Goal: Book appointment/travel/reservation

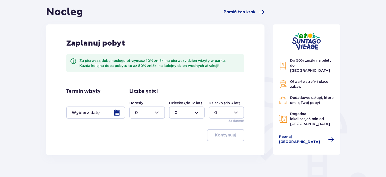
scroll to position [50, 0]
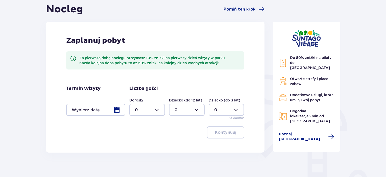
click at [118, 110] on div at bounding box center [95, 110] width 59 height 12
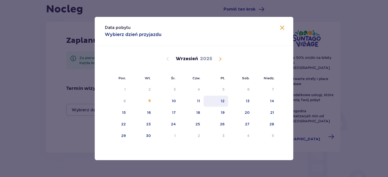
click at [222, 101] on div "12" at bounding box center [223, 101] width 4 height 5
click at [247, 101] on div "13" at bounding box center [248, 101] width 4 height 5
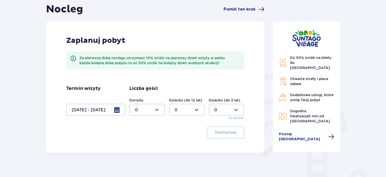
click at [118, 110] on div at bounding box center [95, 110] width 59 height 12
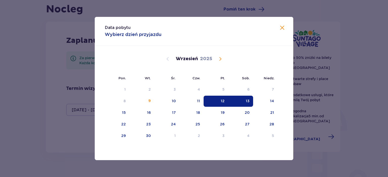
click at [247, 101] on div "13" at bounding box center [248, 101] width 4 height 5
click at [272, 101] on div "14" at bounding box center [272, 101] width 4 height 5
type input "[DATE] - [DATE]"
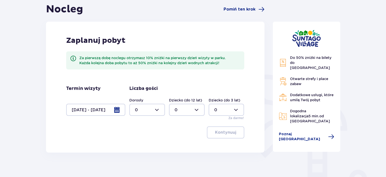
click at [160, 111] on div at bounding box center [147, 110] width 36 height 12
click at [138, 147] on div "2" at bounding box center [147, 147] width 24 height 6
type input "2"
click at [194, 110] on div at bounding box center [187, 110] width 36 height 12
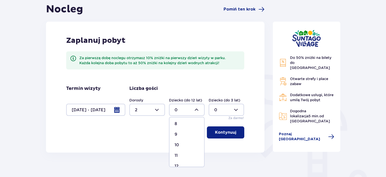
scroll to position [50, 0]
click at [178, 128] on div "5" at bounding box center [186, 128] width 24 height 6
click at [196, 110] on div at bounding box center [187, 110] width 36 height 12
click at [178, 121] on div "2" at bounding box center [186, 122] width 24 height 6
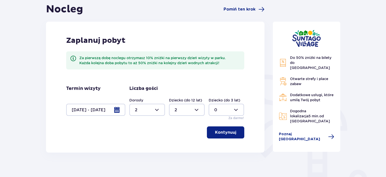
click at [239, 111] on div at bounding box center [227, 110] width 36 height 12
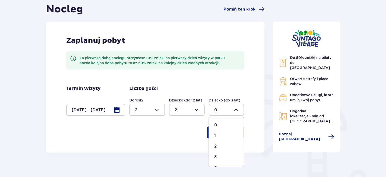
click at [248, 110] on div "Zaplanuj pobyt Za pierwszą dobę noclegu otrzymasz 10% zniżki na pierwszy dzień …" at bounding box center [155, 87] width 218 height 131
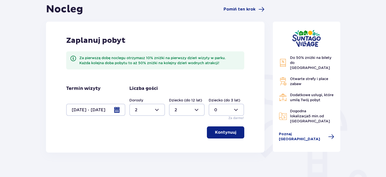
click at [196, 110] on div at bounding box center [187, 110] width 36 height 12
click at [176, 159] on p "3" at bounding box center [175, 157] width 3 height 6
type input "3"
click at [227, 133] on p "Kontynuuj" at bounding box center [225, 133] width 21 height 6
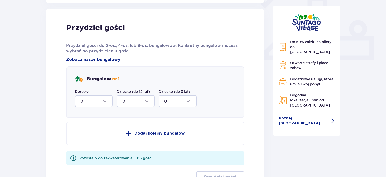
scroll to position [203, 0]
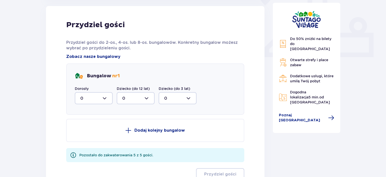
click at [107, 98] on div at bounding box center [94, 98] width 38 height 12
click at [85, 134] on div "2" at bounding box center [93, 135] width 27 height 6
type input "2"
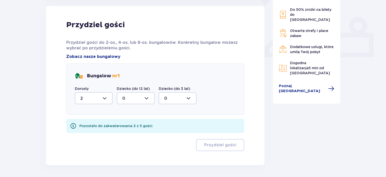
click at [147, 98] on div at bounding box center [136, 98] width 38 height 12
click at [124, 144] on p "3" at bounding box center [123, 146] width 3 height 6
type input "3"
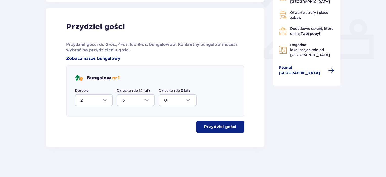
click at [214, 128] on p "Przydziel gości" at bounding box center [220, 127] width 32 height 6
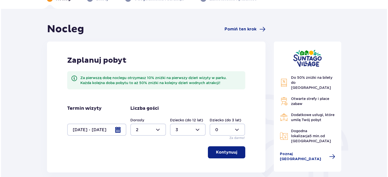
scroll to position [56, 0]
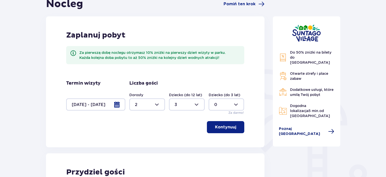
click at [299, 127] on span "Poznaj [GEOGRAPHIC_DATA]" at bounding box center [302, 132] width 46 height 10
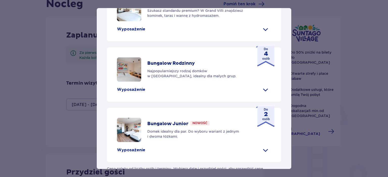
scroll to position [187, 0]
click at [158, 6] on p "Grand Villa" at bounding box center [160, 3] width 26 height 6
click at [181, 5] on p "Nowość" at bounding box center [184, 2] width 15 height 5
click at [126, 32] on p "Wyposażenie" at bounding box center [131, 30] width 28 height 6
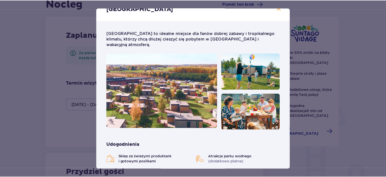
scroll to position [0, 0]
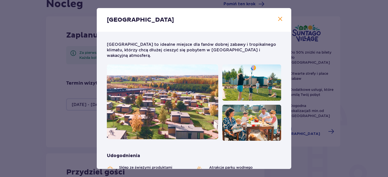
click at [277, 19] on span at bounding box center [280, 19] width 6 height 6
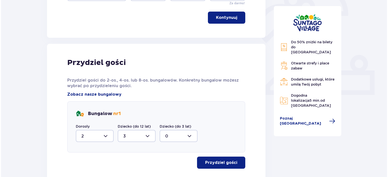
scroll to position [151, 0]
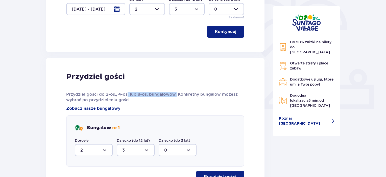
drag, startPoint x: 125, startPoint y: 92, endPoint x: 173, endPoint y: 94, distance: 48.3
click at [173, 94] on p "Przydziel gości do 2-os., 4-os. lub 8-os. bungalowów. Konkretny bungalow możesz…" at bounding box center [155, 97] width 178 height 11
drag, startPoint x: 179, startPoint y: 98, endPoint x: 180, endPoint y: 105, distance: 6.3
click at [180, 102] on p "Przydziel gości do 2-os., 4-os. lub 8-os. bungalowów. Konkretny bungalow możesz…" at bounding box center [155, 97] width 178 height 11
click at [89, 109] on span "Zobacz nasze bungalowy" at bounding box center [93, 109] width 54 height 6
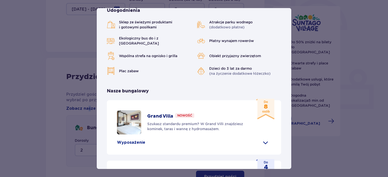
scroll to position [151, 0]
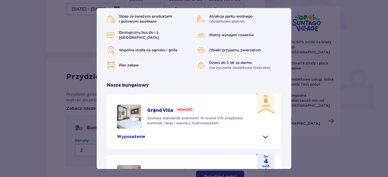
click at [154, 95] on div "Grand Villa Nowość Szukasz standardu premium? W Grand Villi znajdziesz kominek,…" at bounding box center [194, 122] width 174 height 55
click at [166, 108] on p "Grand Villa" at bounding box center [160, 111] width 26 height 6
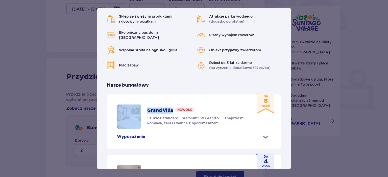
drag, startPoint x: 173, startPoint y: 102, endPoint x: 121, endPoint y: 100, distance: 52.3
click at [121, 105] on div "Grand Villa Nowość Szukasz standardu premium? W Grand Villi znajdziesz kominek,…" at bounding box center [194, 117] width 154 height 24
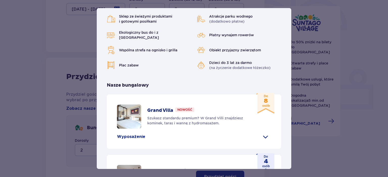
click at [216, 105] on div "Grand Villa Nowość Szukasz standardu premium? W Grand Villi znajdziesz kominek,…" at bounding box center [194, 117] width 154 height 24
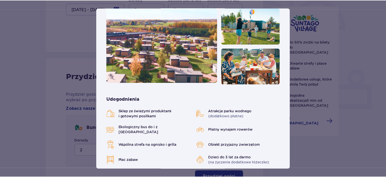
scroll to position [0, 0]
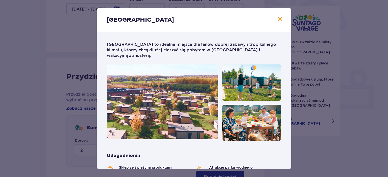
click at [279, 17] on span at bounding box center [280, 19] width 6 height 6
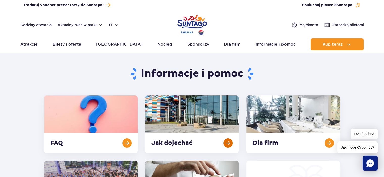
scroll to position [101, 0]
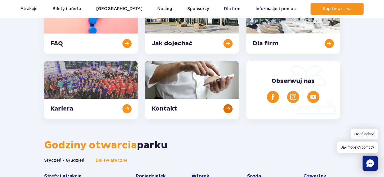
click at [196, 87] on link at bounding box center [191, 90] width 93 height 58
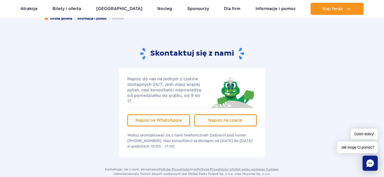
scroll to position [76, 0]
